Goal: Use online tool/utility: Use online tool/utility

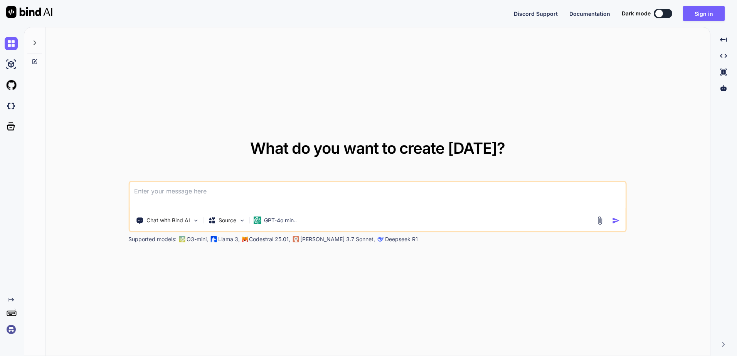
type textarea "x"
click at [175, 194] on textarea at bounding box center [378, 196] width 496 height 29
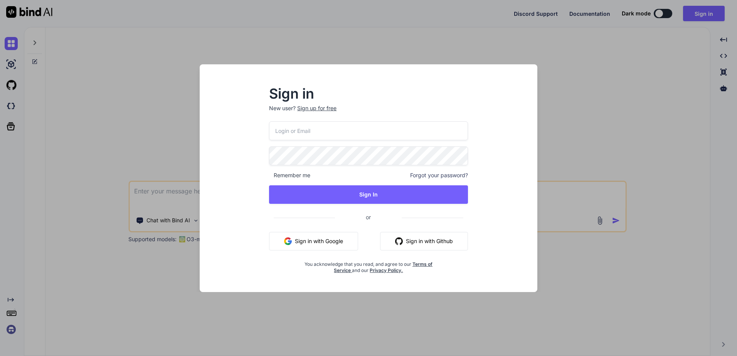
click at [298, 124] on input "email" at bounding box center [368, 130] width 199 height 19
type input "gpalmer@hemisphere-freight.com"
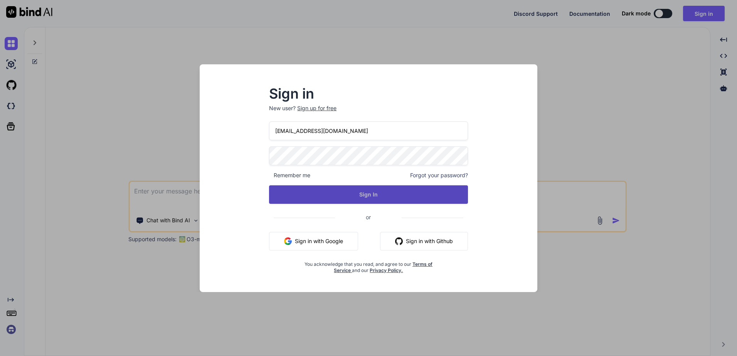
click at [362, 193] on button "Sign In" at bounding box center [368, 194] width 199 height 19
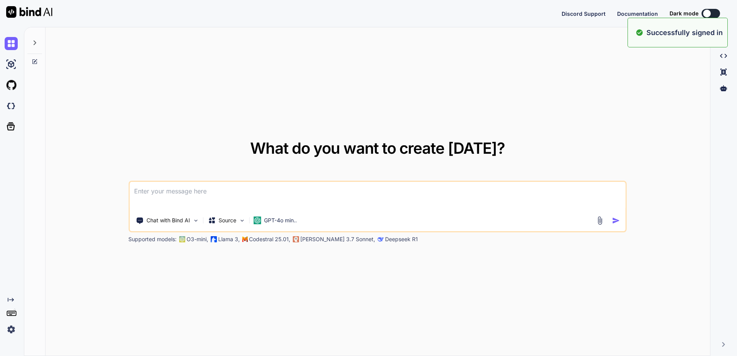
type textarea "x"
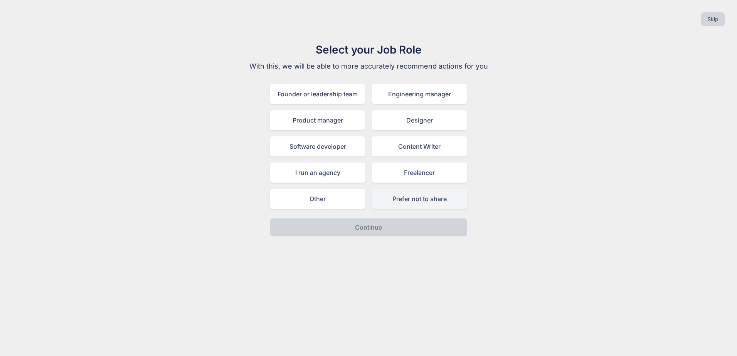
click at [425, 196] on div "Prefer not to share" at bounding box center [420, 199] width 96 height 20
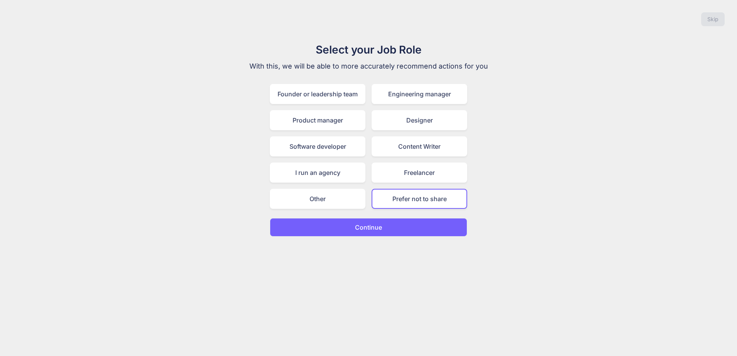
click at [398, 223] on button "Continue" at bounding box center [368, 227] width 197 height 19
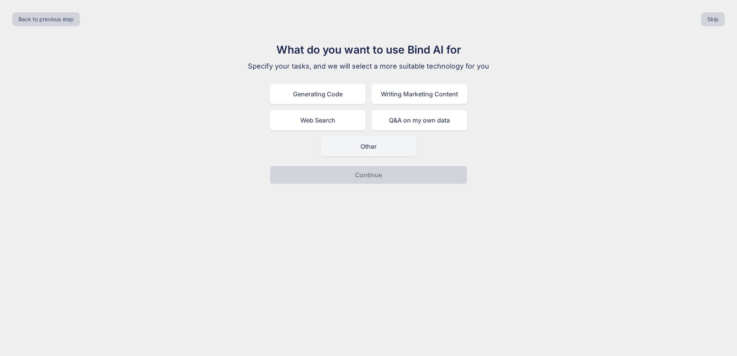
click at [346, 141] on div "Other" at bounding box center [369, 147] width 96 height 20
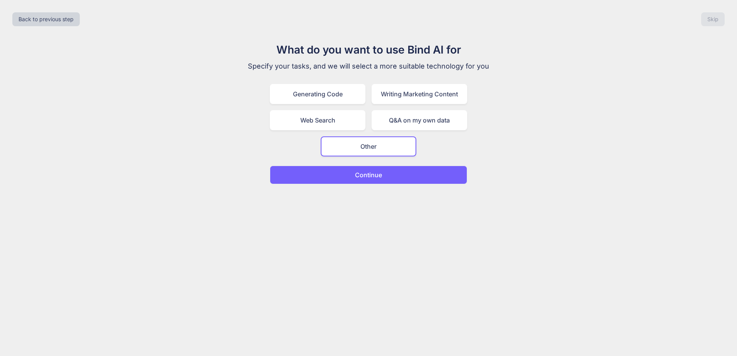
click at [344, 173] on button "Continue" at bounding box center [368, 175] width 197 height 19
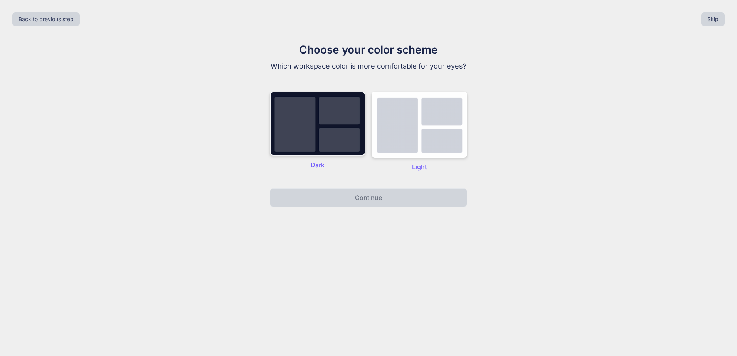
click at [340, 137] on img at bounding box center [318, 124] width 96 height 64
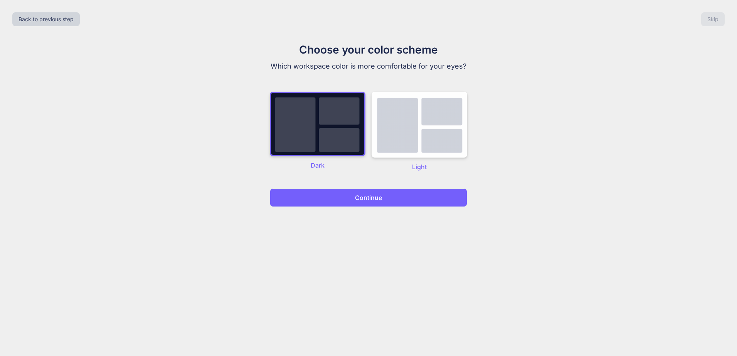
click at [362, 195] on p "Continue" at bounding box center [368, 197] width 27 height 9
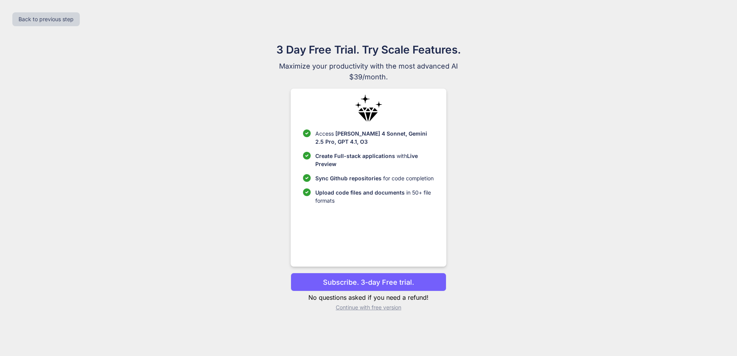
click at [350, 282] on p "Subscribe. 3-day Free trial." at bounding box center [368, 282] width 91 height 10
click at [354, 309] on p "Continue with free version" at bounding box center [368, 308] width 155 height 8
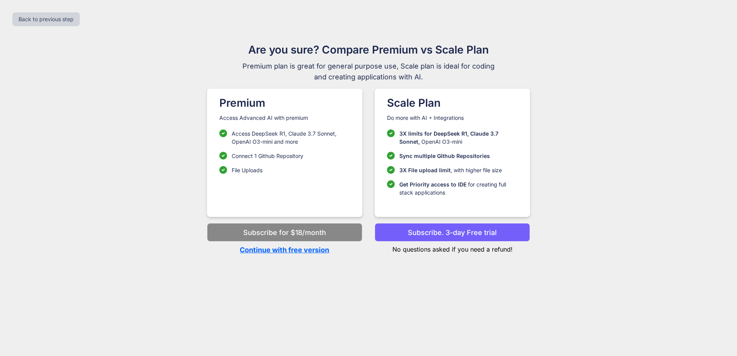
click at [280, 250] on p "Continue with free version" at bounding box center [284, 250] width 155 height 10
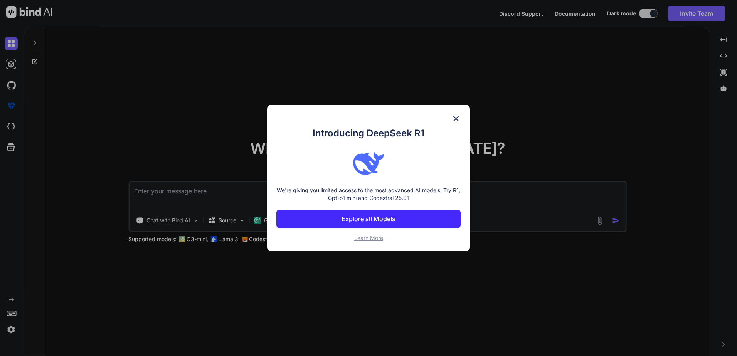
drag, startPoint x: 457, startPoint y: 117, endPoint x: 452, endPoint y: 131, distance: 15.0
click at [455, 116] on img at bounding box center [456, 118] width 9 height 9
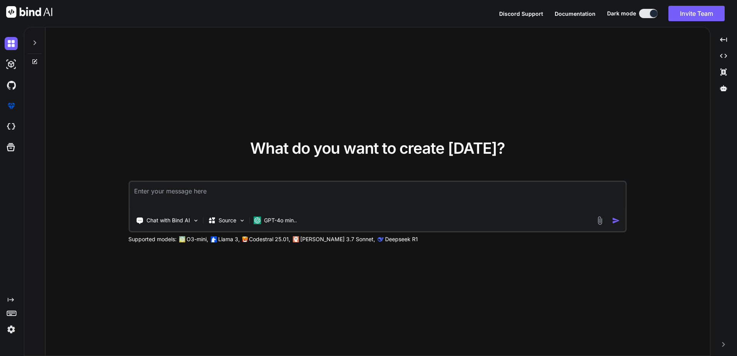
click at [165, 184] on textarea at bounding box center [378, 196] width 496 height 29
type textarea "build me a platform to calculate co2 emissions based on all shipping lines and …"
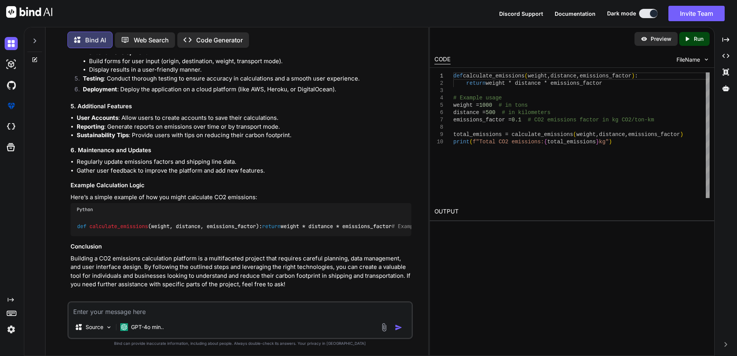
scroll to position [434, 0]
click at [151, 309] on textarea at bounding box center [240, 310] width 343 height 14
type textarea "build prototype"
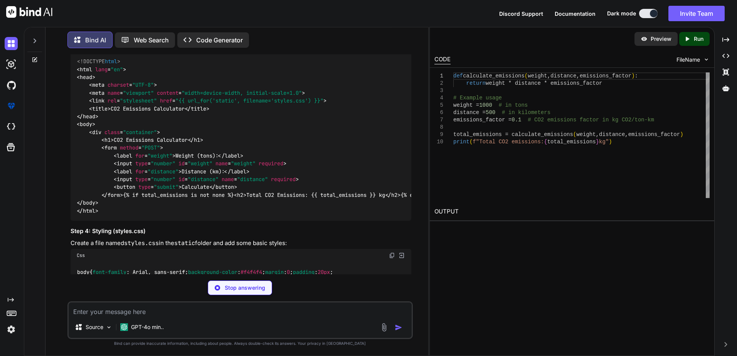
scroll to position [1055, 0]
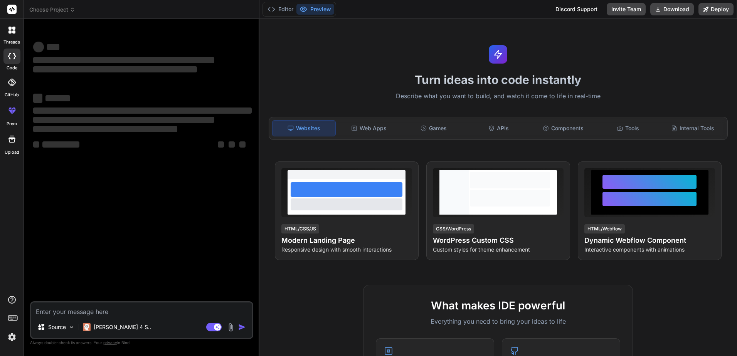
click at [53, 312] on textarea at bounding box center [141, 310] width 221 height 14
type textarea "x"
type textarea "b"
type textarea "x"
type textarea "bu"
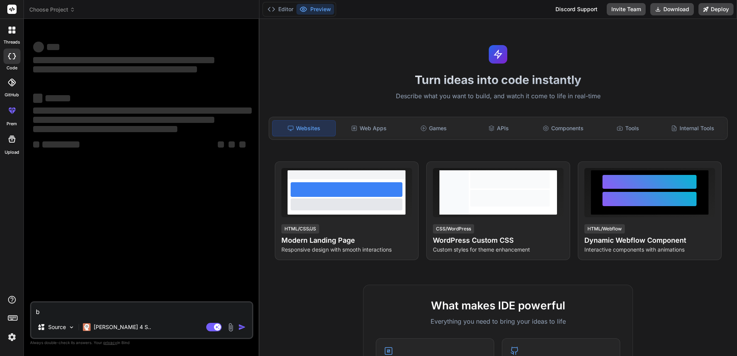
type textarea "x"
type textarea "[PERSON_NAME]"
type textarea "x"
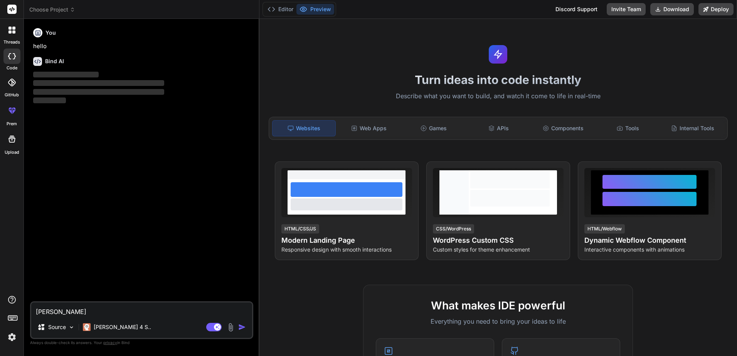
type textarea "buil"
type textarea "x"
type textarea "build"
type textarea "x"
type textarea "build"
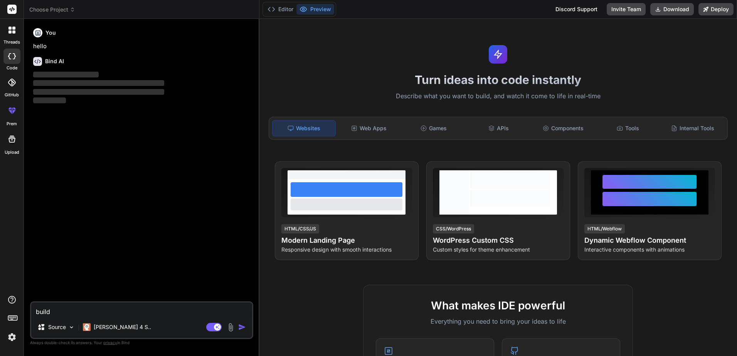
type textarea "x"
type textarea "build m"
type textarea "x"
type textarea "build me"
type textarea "x"
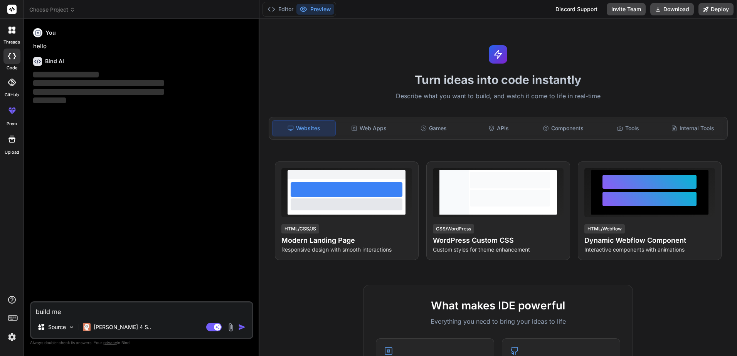
type textarea "build me"
type textarea "x"
type textarea "build me a"
type textarea "x"
type textarea "build me a"
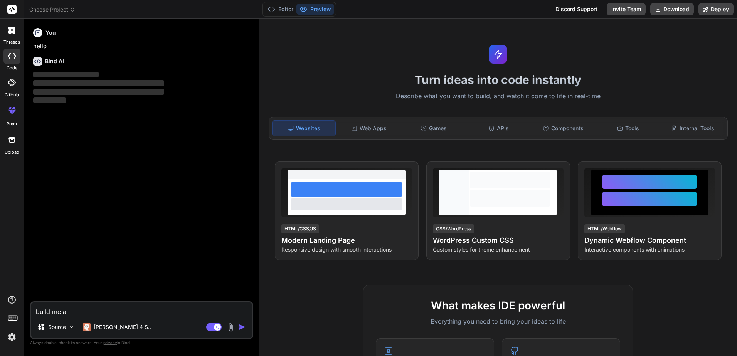
type textarea "x"
type textarea "build me a p"
type textarea "x"
type textarea "build me a pl"
type textarea "x"
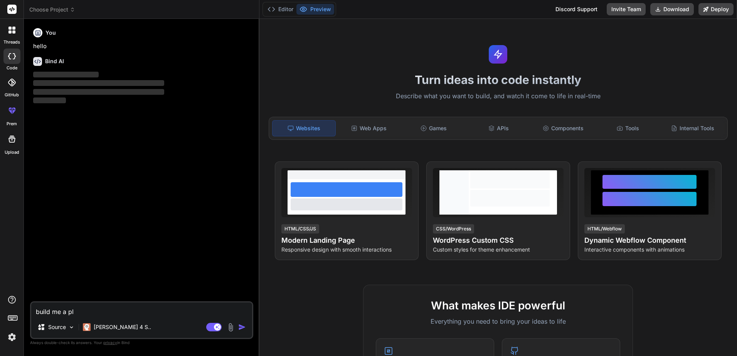
type textarea "build me a pla"
type textarea "x"
type textarea "build me a plat"
type textarea "x"
type textarea "build me a platf"
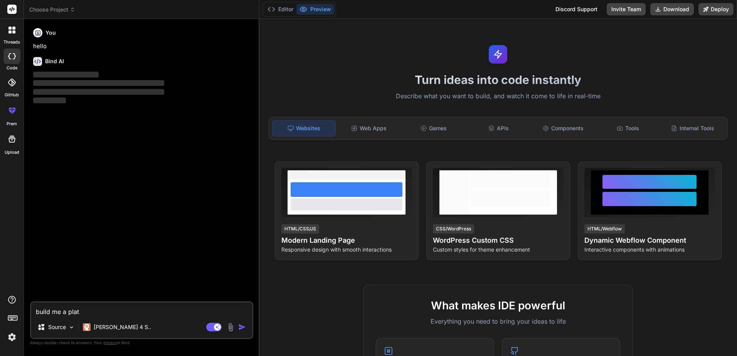
type textarea "x"
type textarea "build me a platfo"
type textarea "x"
type textarea "build me a platfor"
type textarea "x"
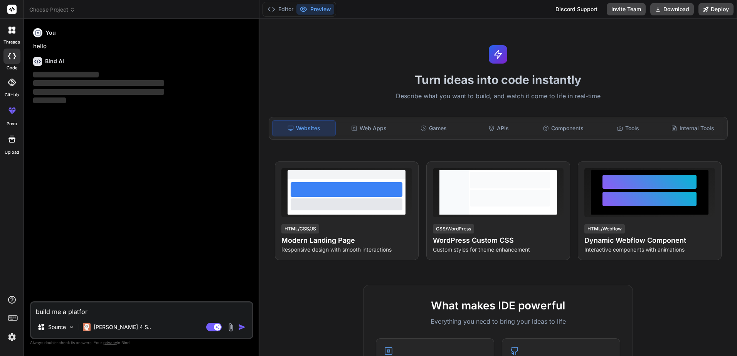
type textarea "build me a platform"
type textarea "x"
type textarea "build me a platform"
type textarea "x"
type textarea "build me a platform t"
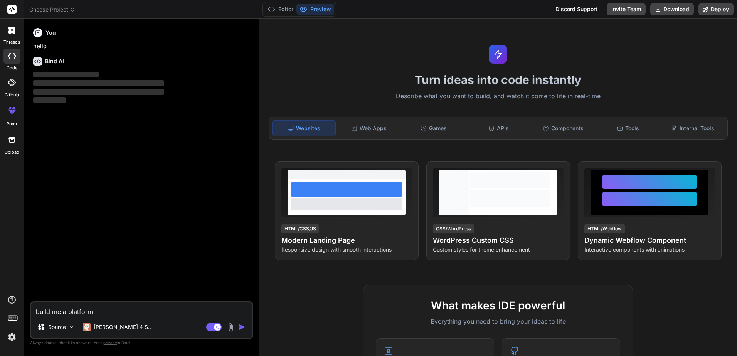
type textarea "x"
type textarea "build me a platform th"
type textarea "x"
type textarea "build me a platform tha"
type textarea "x"
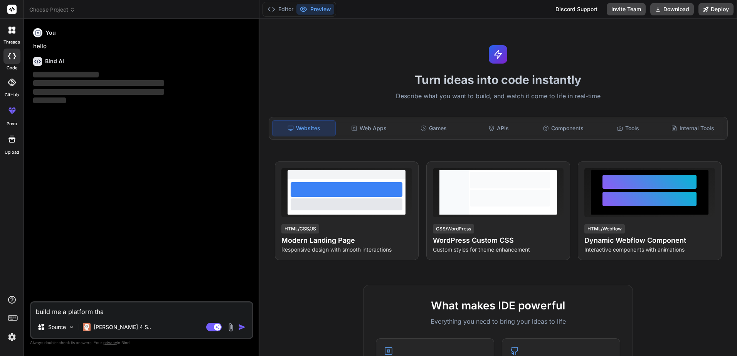
type textarea "build me a platform that"
type textarea "x"
type textarea "build me a platform that"
type textarea "x"
type textarea "build me a platform that s"
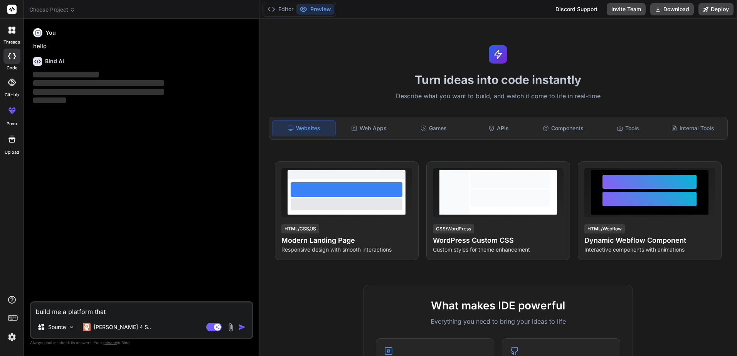
type textarea "x"
type textarea "build me a platform that sh"
type textarea "x"
type textarea "build me a platform that sho"
type textarea "x"
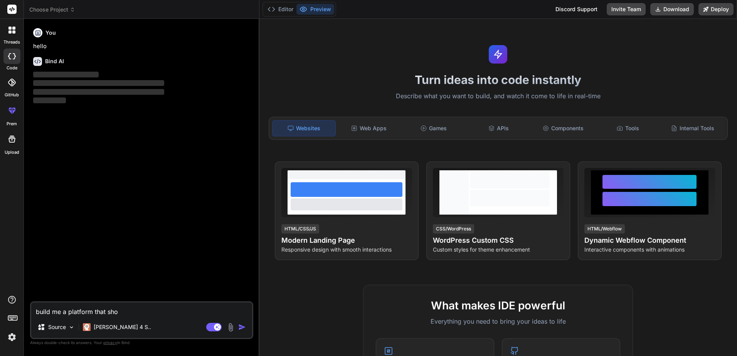
type textarea "build me a platform that show"
type textarea "x"
type textarea "build me a platform that show"
type textarea "x"
type textarea "build me a platform that show"
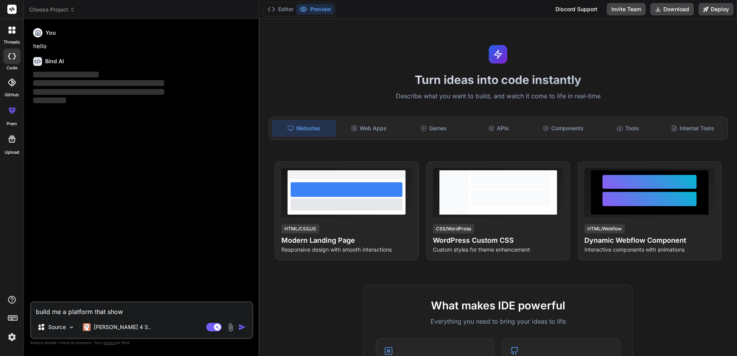
type textarea "x"
type textarea "build me a platform that shows"
type textarea "x"
type textarea "build me a platform that shows"
type textarea "x"
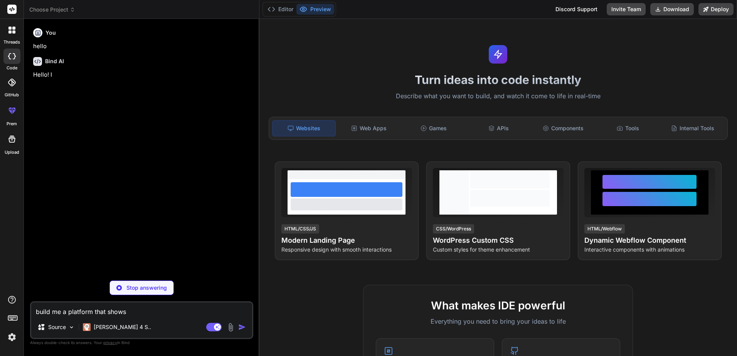
type textarea "build me a platform that shows a"
type textarea "x"
type textarea "build me a platform that shows al"
type textarea "x"
type textarea "build me a platform that shows all"
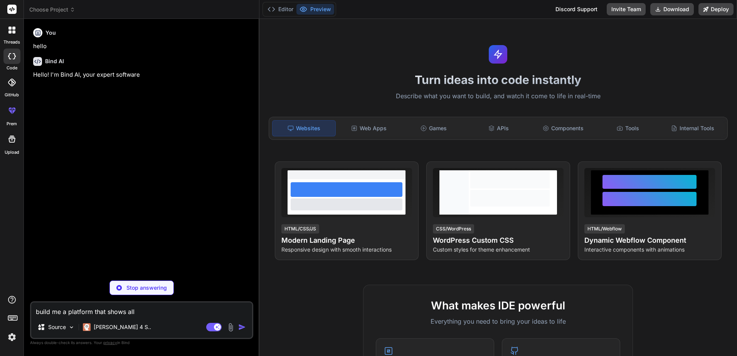
type textarea "x"
type textarea "build me a platform that shows all"
type textarea "x"
type textarea "build me a platform that shows all w"
type textarea "x"
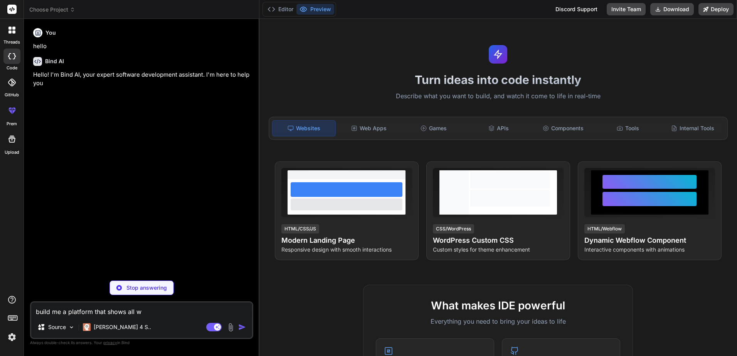
type textarea "build me a platform that shows all we"
type textarea "x"
type textarea "build me a platform that shows all wea"
type textarea "x"
type textarea "build me a platform that shows all weap"
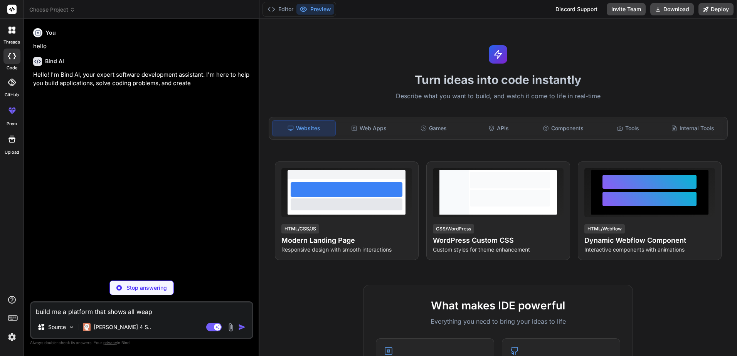
type textarea "x"
type textarea "build me a platform that shows all weapo"
type textarea "x"
type textarea "build me a platform that shows all weapon"
type textarea "x"
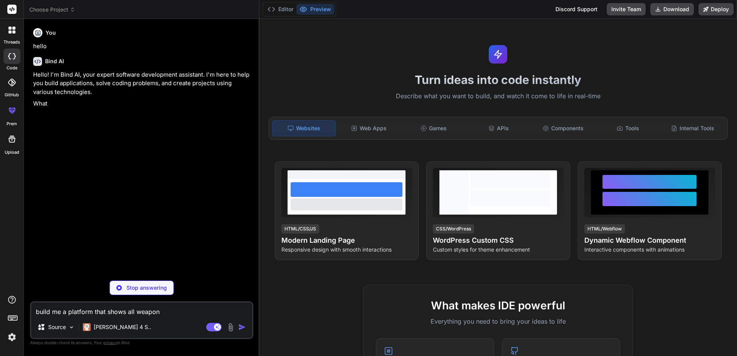
type textarea "build me a platform that shows all weapons"
type textarea "x"
type textarea "build me a platform that shows all weapons"
type textarea "x"
type textarea "build me a platform that shows all weapons a"
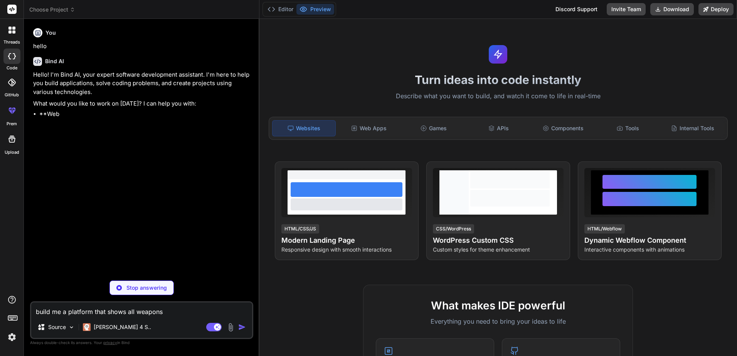
type textarea "x"
type textarea "build me a platform that shows all weapons an"
type textarea "x"
type textarea "build me a platform that shows all weapons and"
type textarea "x"
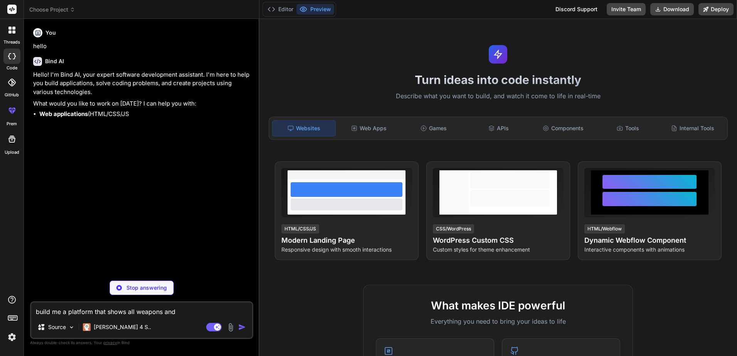
type textarea "build me a platform that shows all weapons and"
type textarea "x"
type textarea "build me a platform that shows all weapons and a"
type textarea "x"
type textarea "build me a platform that shows all weapons and ar"
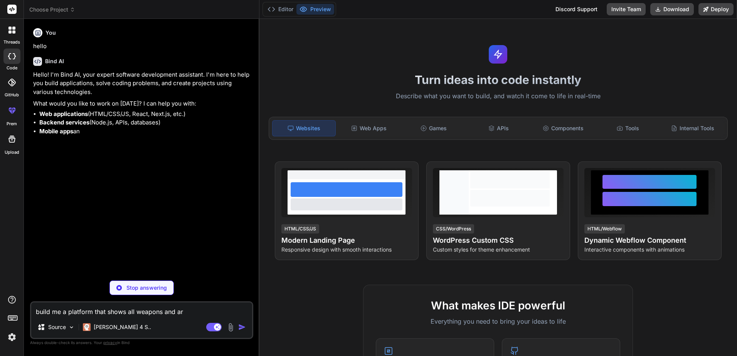
type textarea "x"
type textarea "build me a platform that shows all weapons and arm"
type textarea "x"
type textarea "build me a platform that shows all weapons and armo"
type textarea "x"
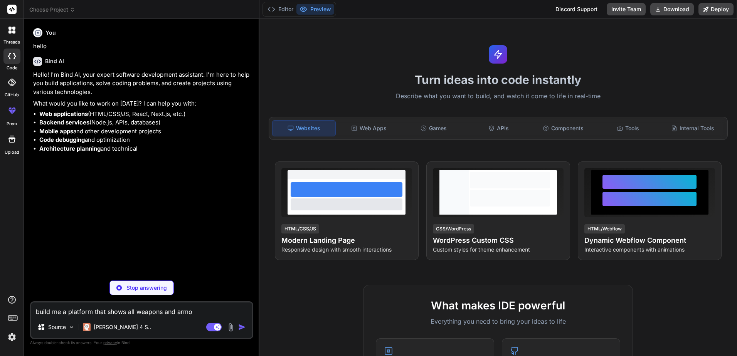
type textarea "build me a platform that shows all weapons and armou"
type textarea "x"
type textarea "build me a platform that shows all weapons and armour"
type textarea "x"
type textarea "build me a platform that shows all weapons and armour"
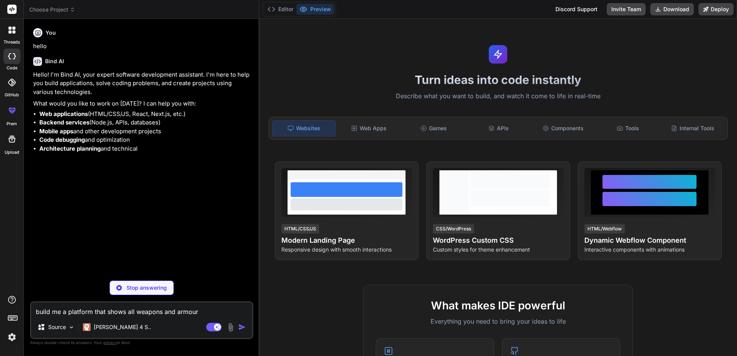
type textarea "x"
type textarea "build me a platform that shows all weapons and armour f"
type textarea "x"
type textarea "build me a platform that shows all weapons and armour fr"
type textarea "x"
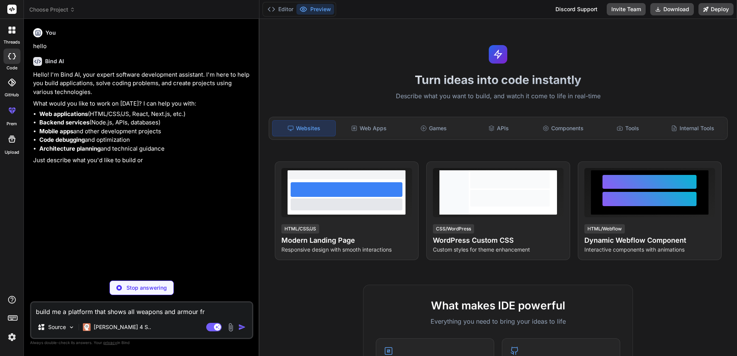
type textarea "build me a platform that shows all weapons and armour fro"
type textarea "x"
type textarea "build me a platform that shows all weapons and armour from"
type textarea "x"
type textarea "build me a platform that shows all weapons and armour from"
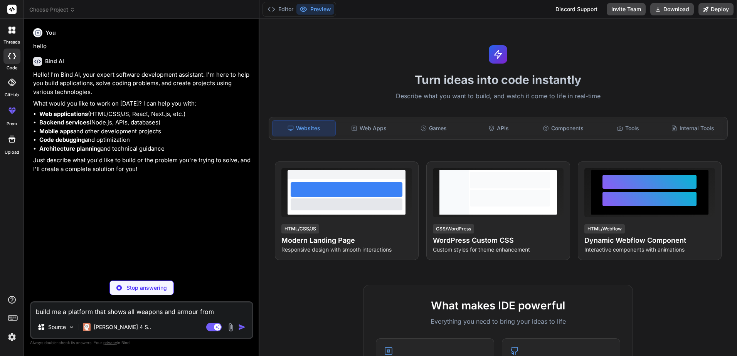
type textarea "x"
type textarea "build me a platform that shows all weapons and armour from E"
type textarea "x"
type textarea "build me a platform that shows all weapons and armour from El"
type textarea "x"
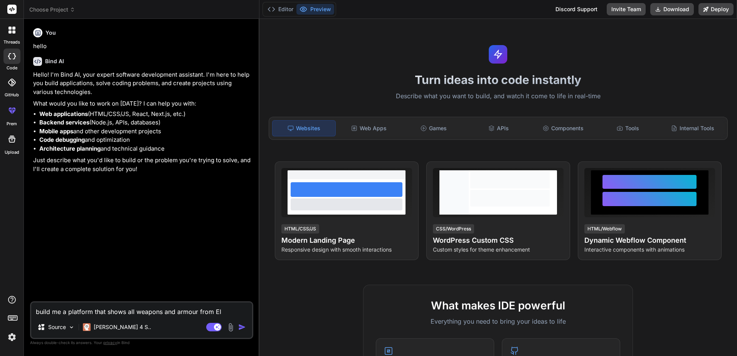
type textarea "build me a platform that shows all weapons and armour from [GEOGRAPHIC_DATA]"
type textarea "x"
type textarea "build me a platform that shows all weapons and armour from [GEOGRAPHIC_DATA]"
type textarea "x"
type textarea "build me a platform that shows all weapons and armour from [GEOGRAPHIC_DATA]"
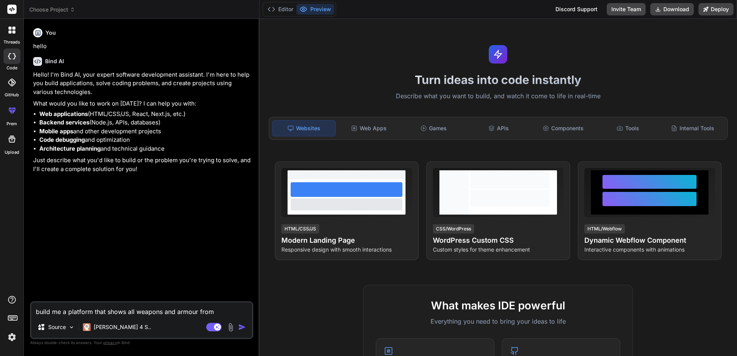
type textarea "x"
type textarea "build me a platform that shows all weapons and armour from [GEOGRAPHIC_DATA]"
type textarea "x"
type textarea "build me a platform that shows all weapons and armour from [PERSON_NAME] R"
type textarea "x"
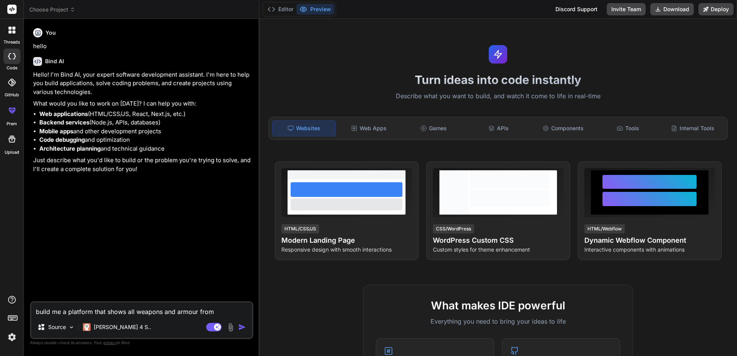
type textarea "build me a platform that shows all weapons and armour from [PERSON_NAME][GEOGRA…"
type textarea "x"
type textarea "build me a platform that shows all weapons and armour from [PERSON_NAME][GEOGRA…"
type textarea "x"
type textarea "build me a platform that shows all weapons and armour from [PERSON_NAME][GEOGRA…"
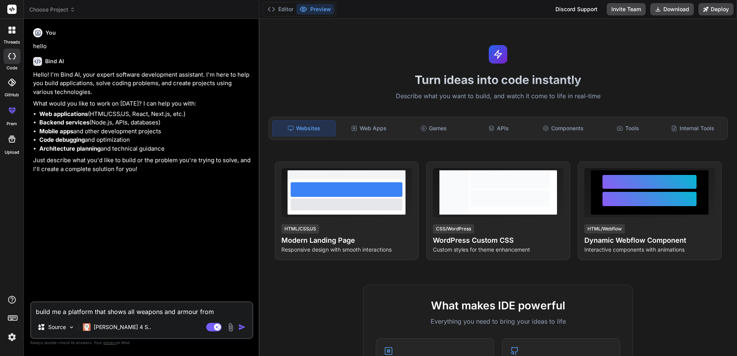
type textarea "x"
type textarea "build me a platform that shows all weapons and armour from [PERSON_NAME][GEOGRA…"
type textarea "x"
type textarea "build me a platform that shows all weapons and armour from [PERSON_NAME][GEOGRA…"
type textarea "x"
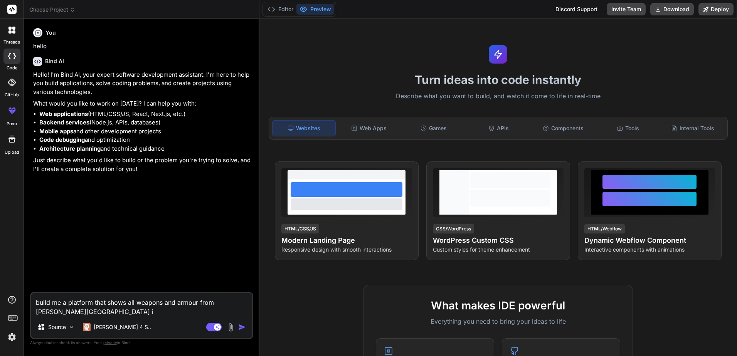
type textarea "build me a platform that shows all weapons and armour from [PERSON_NAME][GEOGRA…"
type textarea "x"
type textarea "build me a platform that shows all weapons and armour from [PERSON_NAME] Ring i…"
type textarea "x"
type textarea "build me a platform that shows all weapons and armour from [PERSON_NAME] Ring i…"
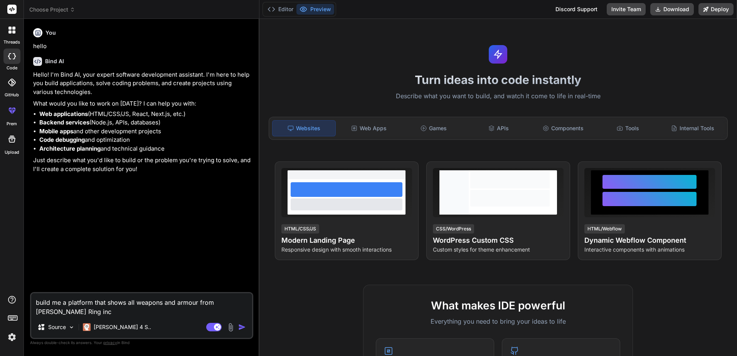
type textarea "x"
type textarea "build me a platform that shows all weapons and armour from [PERSON_NAME] Ring i…"
type textarea "x"
type textarea "build me a platform that shows all weapons and armour from [PERSON_NAME] Ring i…"
type textarea "x"
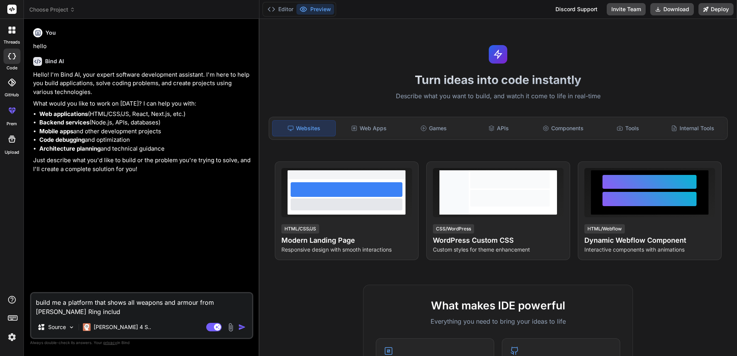
type textarea "build me a platform that shows all weapons and armour from [PERSON_NAME] Ring i…"
type textarea "x"
type textarea "build me a platform that shows all weapons and armour from [PERSON_NAME][GEOGRA…"
type textarea "x"
type textarea "build me a platform that shows all weapons and armour from [PERSON_NAME][GEOGRA…"
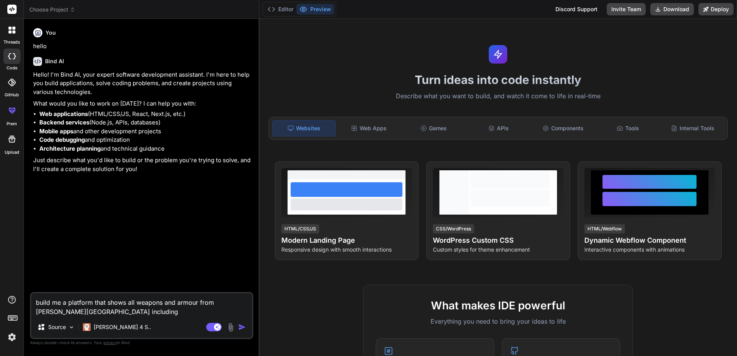
type textarea "x"
type textarea "build me a platform that shows all weapons and armour from [PERSON_NAME][GEOGRA…"
type textarea "x"
type textarea "build me a platform that shows all weapons and armour from [PERSON_NAME] Ring i…"
type textarea "x"
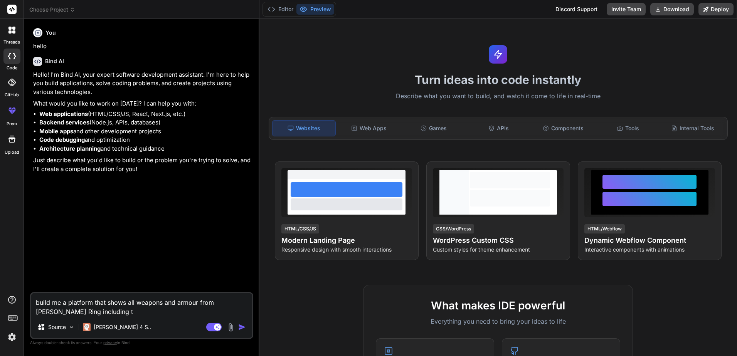
type textarea "build me a platform that shows all weapons and armour from [PERSON_NAME][GEOGRA…"
type textarea "x"
type textarea "build me a platform that shows all weapons and armour from [PERSON_NAME][GEOGRA…"
type textarea "x"
type textarea "build me a platform that shows all weapons and armour from [PERSON_NAME][GEOGRA…"
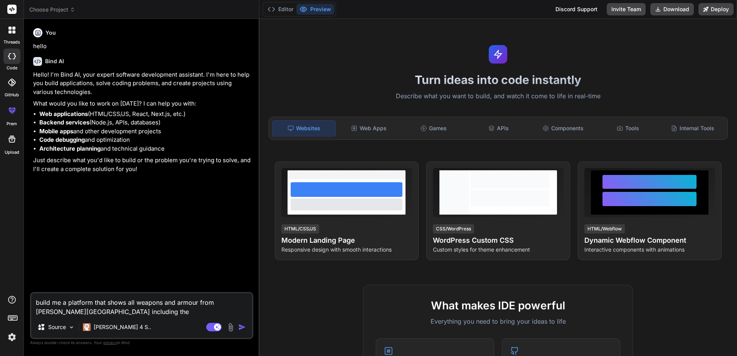
type textarea "x"
type textarea "build me a platform that shows all weapons and armour from [PERSON_NAME][GEOGRA…"
type textarea "x"
type textarea "build me a platform that shows all weapons and armour from [PERSON_NAME][GEOGRA…"
type textarea "x"
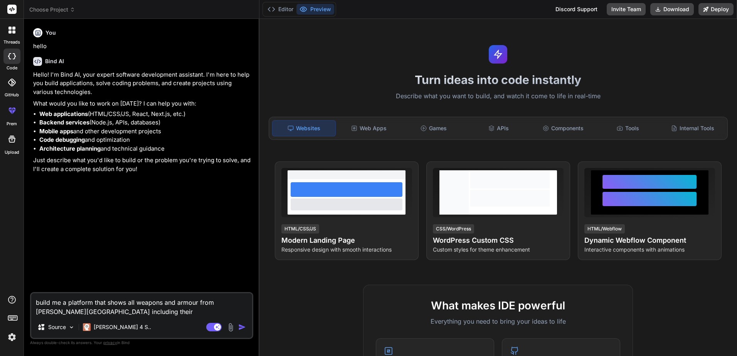
type textarea "build me a platform that shows all weapons and armour from [PERSON_NAME][GEOGRA…"
type textarea "x"
type textarea "build me a platform that shows all weapons and armour from [PERSON_NAME][GEOGRA…"
type textarea "x"
type textarea "build me a platform that shows all weapons and armour from [PERSON_NAME][GEOGRA…"
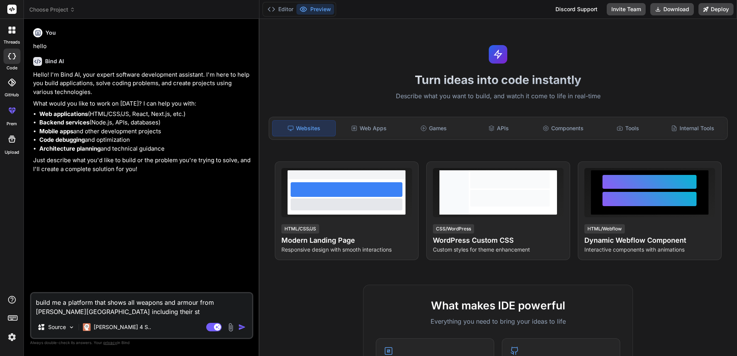
type textarea "x"
type textarea "build me a platform that shows all weapons and armour from [PERSON_NAME][GEOGRA…"
type textarea "x"
type textarea "build me a platform that shows all weapons and armour from [PERSON_NAME][GEOGRA…"
type textarea "x"
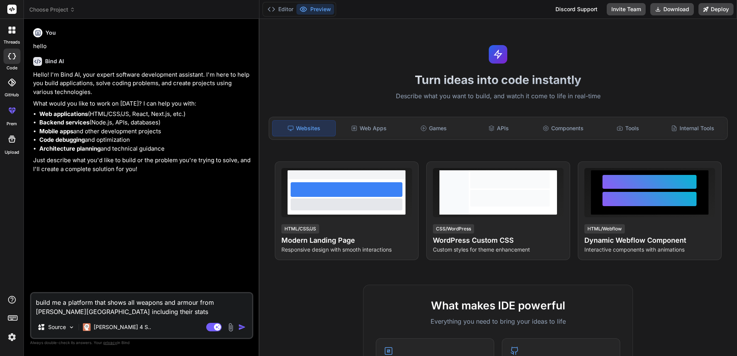
type textarea "build me a platform that shows all weapons and armour from [PERSON_NAME][GEOGRA…"
type textarea "x"
type textarea "build me a platform that shows all weapons and armour from [PERSON_NAME][GEOGRA…"
type textarea "x"
type textarea "build me a platform that shows all weapons and armour from [PERSON_NAME][GEOGRA…"
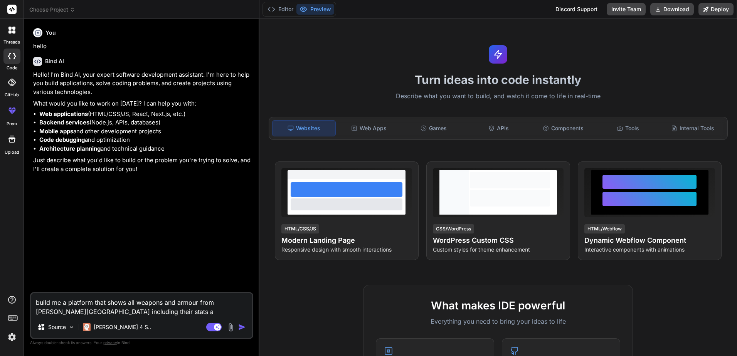
type textarea "x"
type textarea "build me a platform that shows all weapons and armour from [PERSON_NAME][GEOGRA…"
type textarea "x"
type textarea "build me a platform that shows all weapons and armour from [PERSON_NAME][GEOGRA…"
type textarea "x"
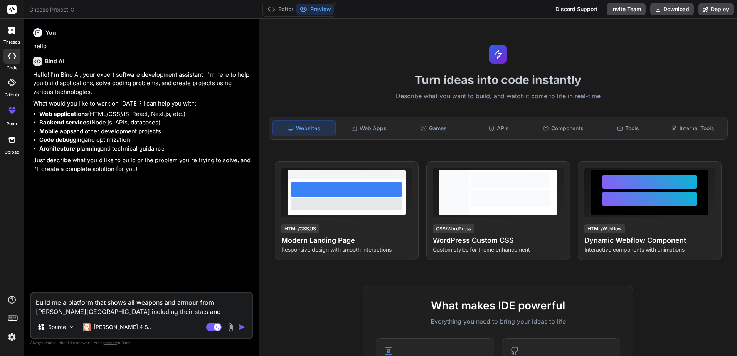
type textarea "build me a platform that shows all weapons and armour from [PERSON_NAME][GEOGRA…"
type textarea "x"
type textarea "build me a platform that shows all weapons and armour from [PERSON_NAME][GEOGRA…"
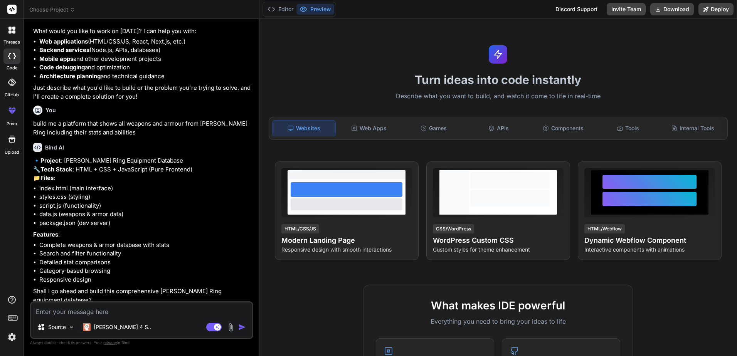
scroll to position [86, 0]
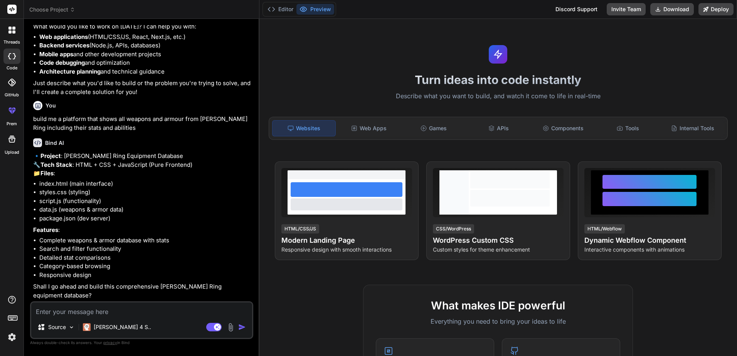
click at [59, 312] on textarea at bounding box center [141, 310] width 221 height 14
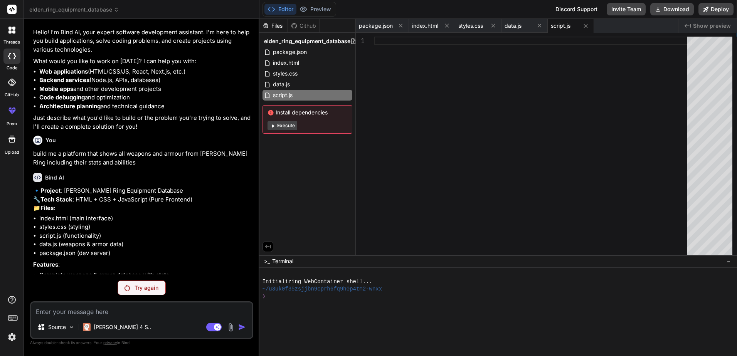
scroll to position [138, 0]
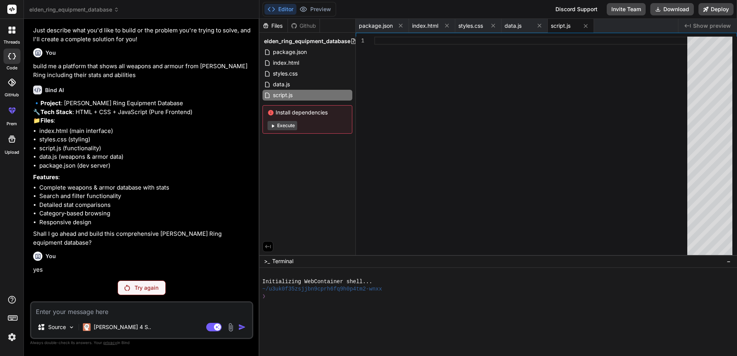
click at [145, 287] on p "Try again" at bounding box center [147, 288] width 24 height 8
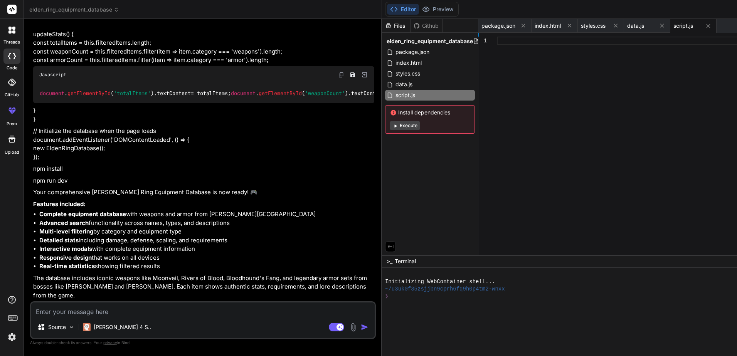
scroll to position [3287, 0]
click at [390, 11] on icon at bounding box center [394, 9] width 8 height 8
click at [385, 10] on div "Editor Preview Disabled until preview for your project is generated" at bounding box center [422, 9] width 74 height 15
click at [12, 30] on icon at bounding box center [11, 30] width 7 height 7
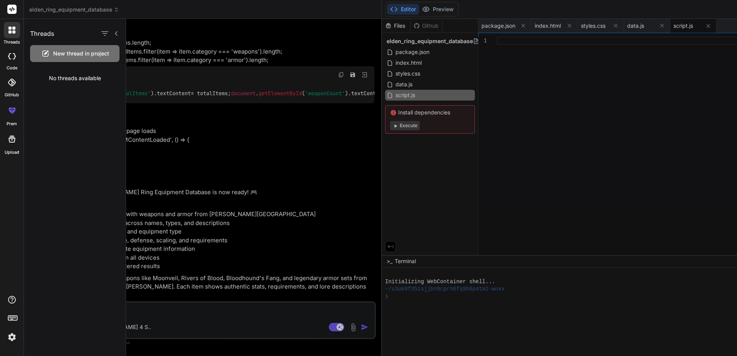
click at [11, 55] on icon at bounding box center [12, 56] width 8 height 6
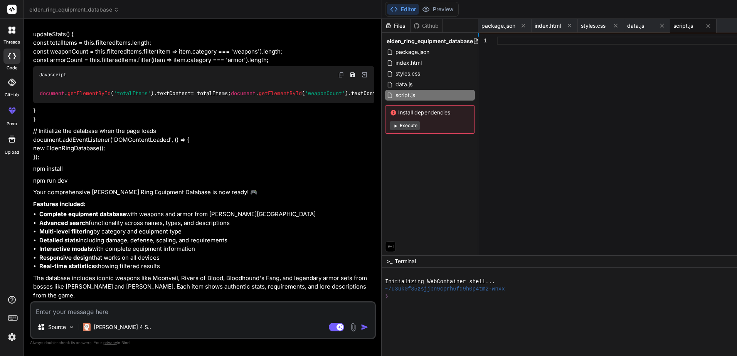
click at [13, 86] on icon at bounding box center [12, 83] width 8 height 8
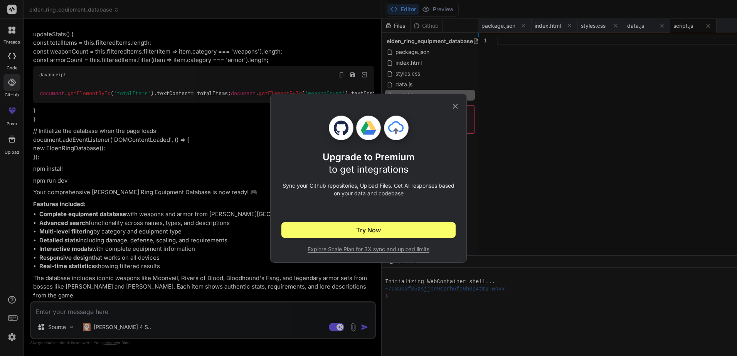
click at [457, 105] on icon at bounding box center [455, 106] width 5 height 5
